Goal: Information Seeking & Learning: Learn about a topic

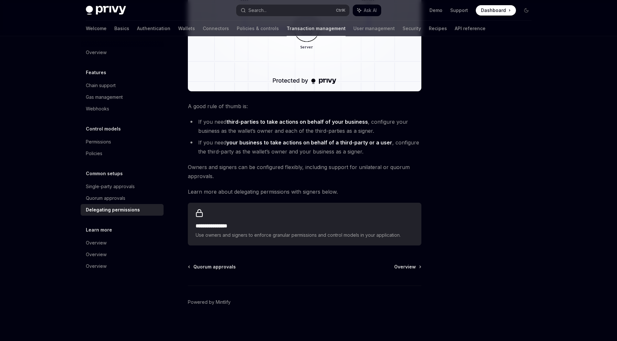
scroll to position [204, 0]
click at [402, 263] on span "Overview" at bounding box center [405, 266] width 22 height 6
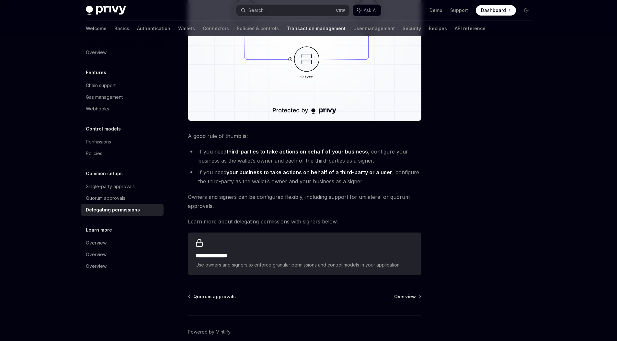
scroll to position [204, 0]
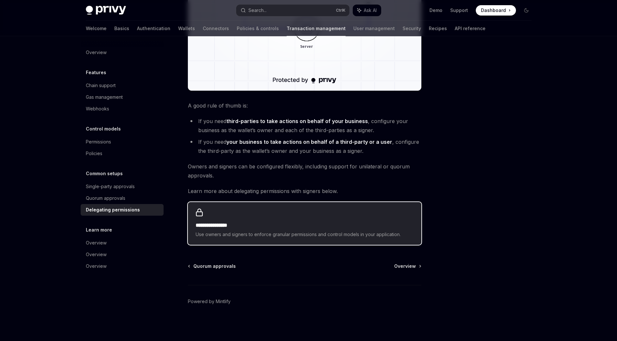
click at [228, 218] on div "**********" at bounding box center [304, 223] width 233 height 43
type textarea "*"
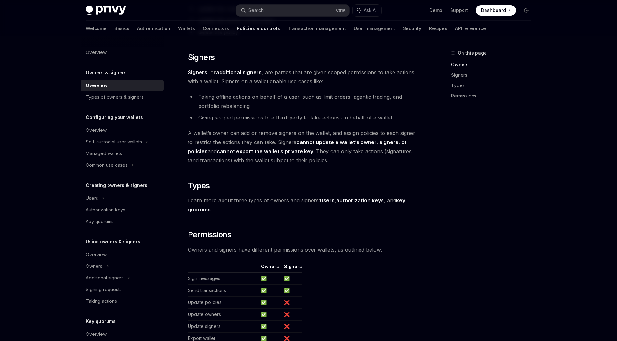
scroll to position [478, 0]
